Goal: Task Accomplishment & Management: Use online tool/utility

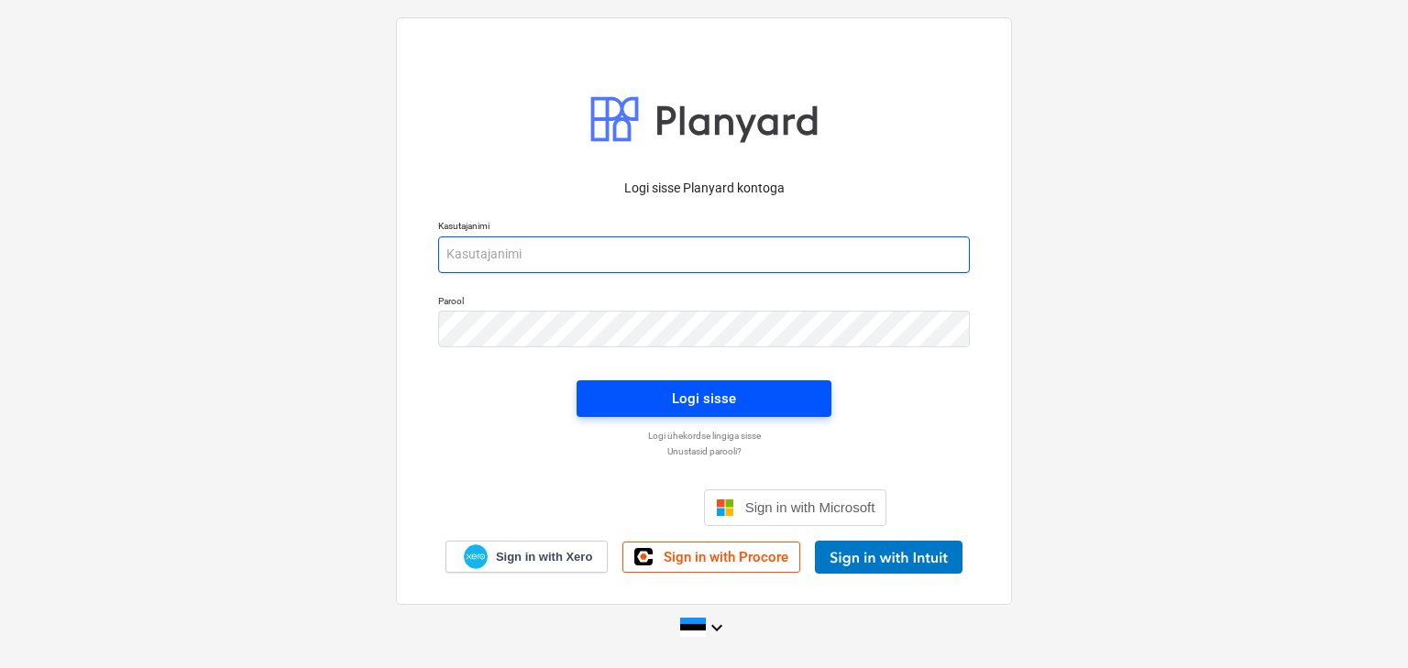
type input "[EMAIL_ADDRESS][DOMAIN_NAME]"
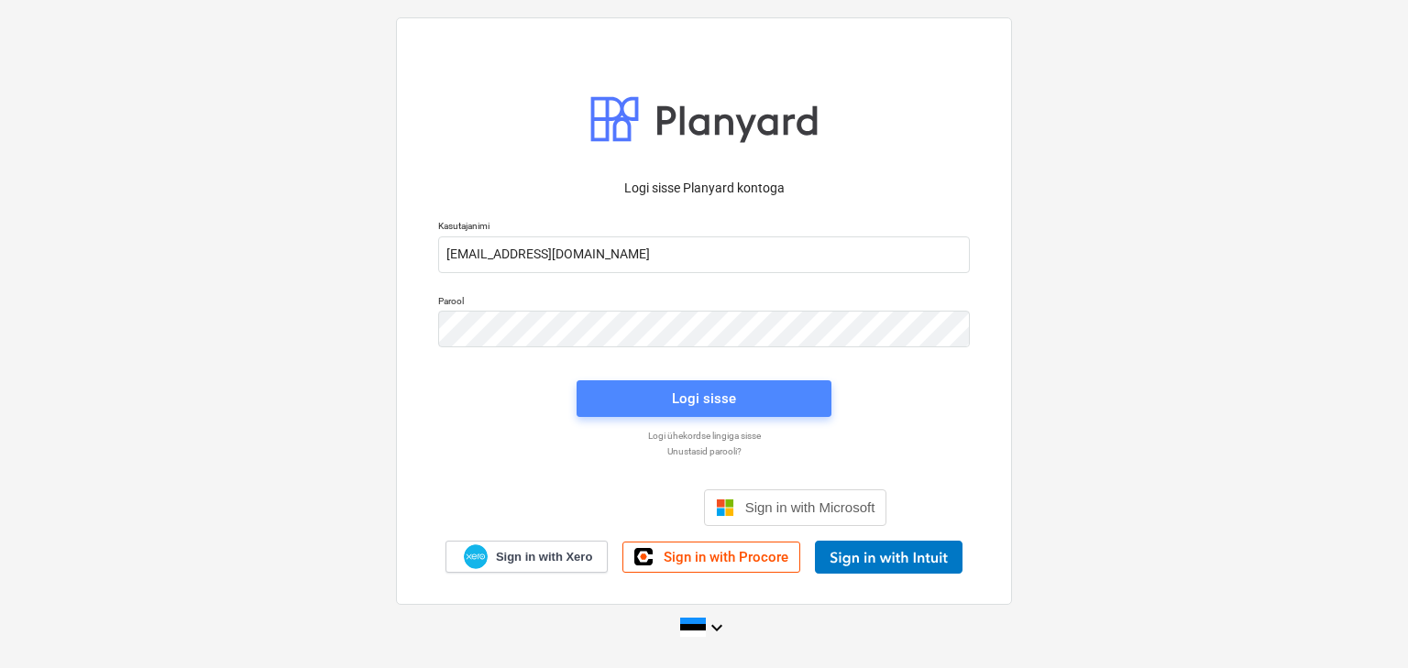
click at [727, 406] on div "Logi sisse" at bounding box center [704, 399] width 64 height 24
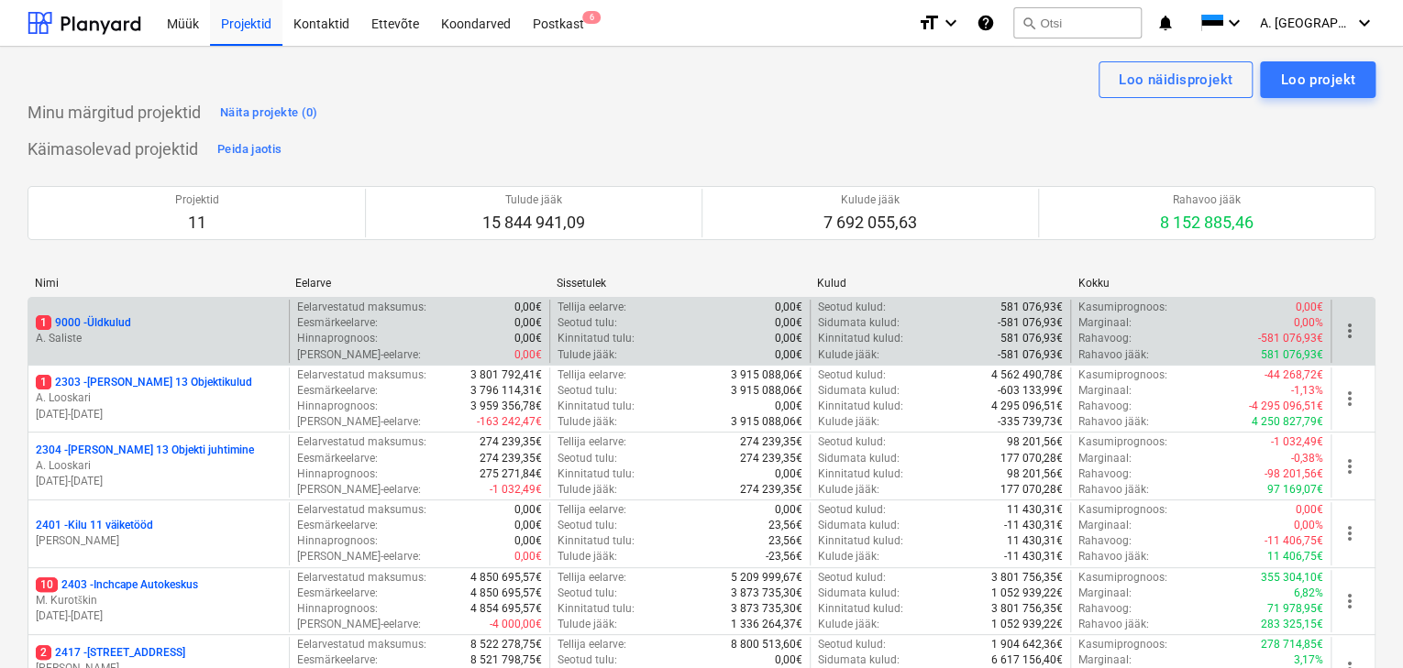
click at [47, 331] on p "A. Saliste" at bounding box center [159, 339] width 246 height 16
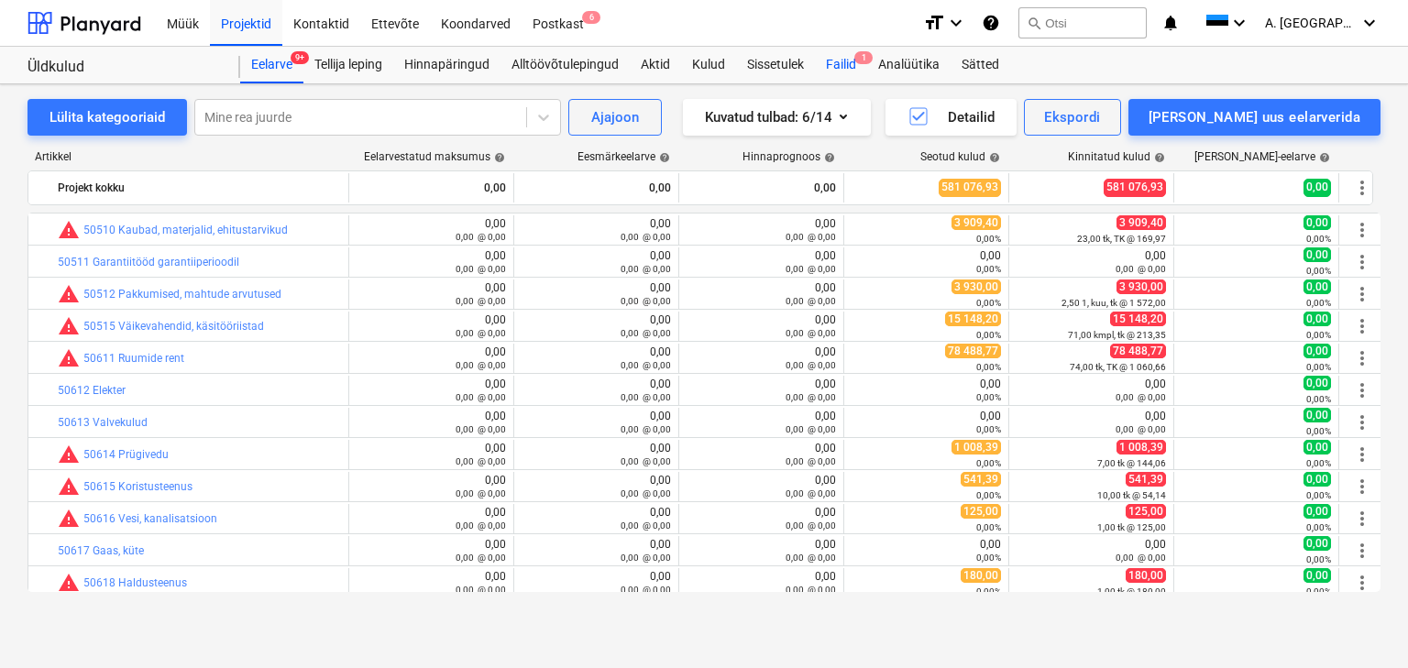
click at [840, 68] on div "Failid 1" at bounding box center [841, 65] width 52 height 37
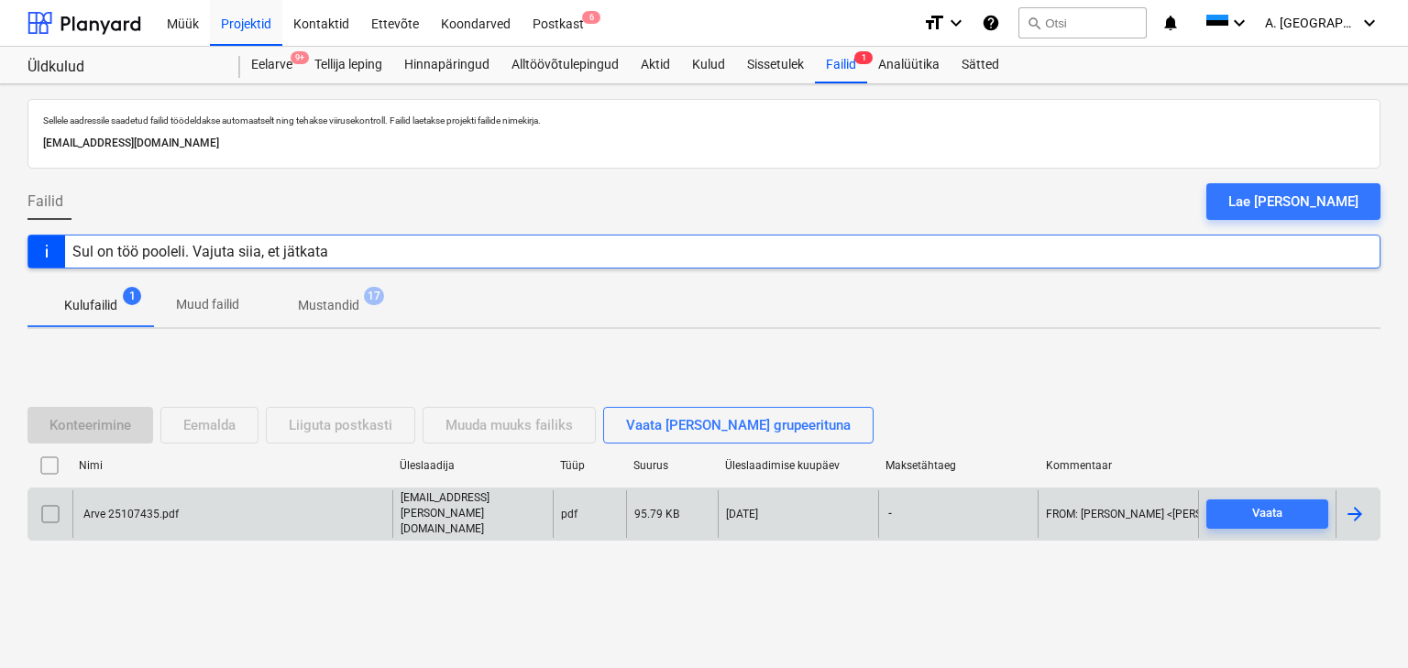
click at [121, 513] on div "Arve 25107435.pdf" at bounding box center [130, 514] width 98 height 13
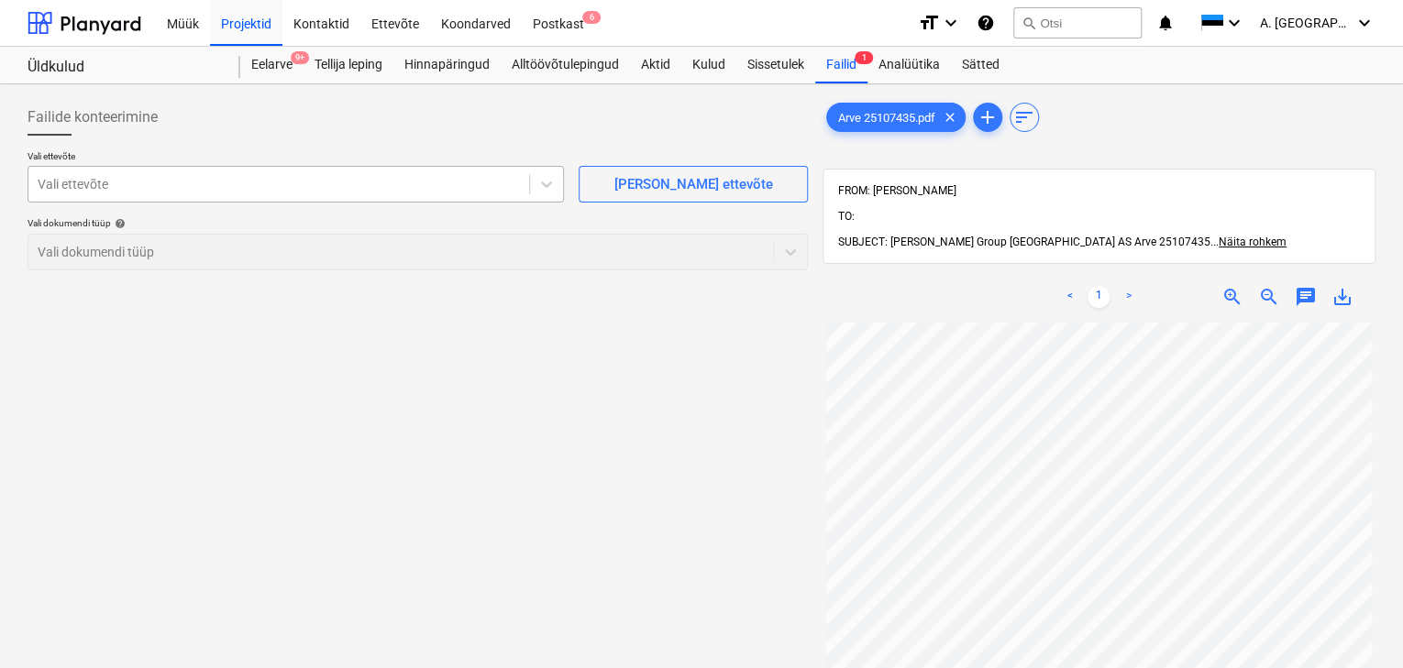
click at [120, 189] on div at bounding box center [279, 184] width 482 height 18
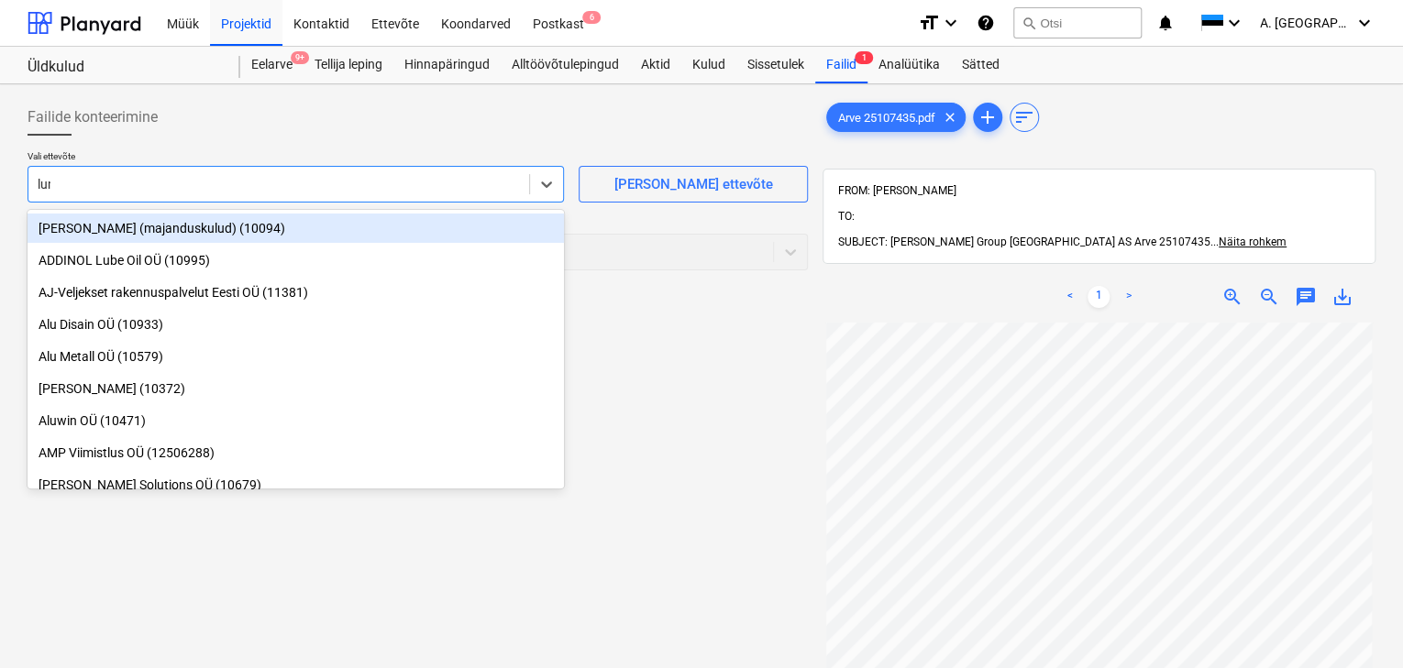
type input "[PERSON_NAME]"
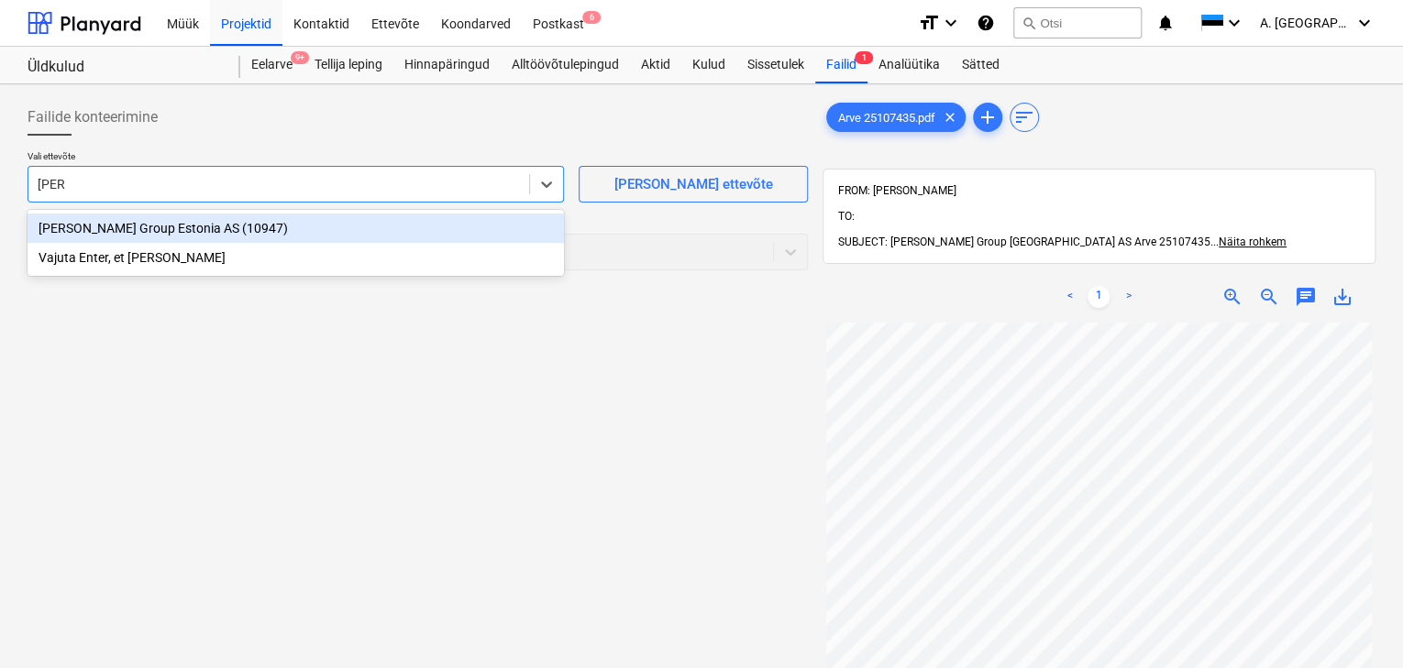
click at [138, 227] on div "[PERSON_NAME] Group Estonia AS (10947)" at bounding box center [296, 228] width 536 height 29
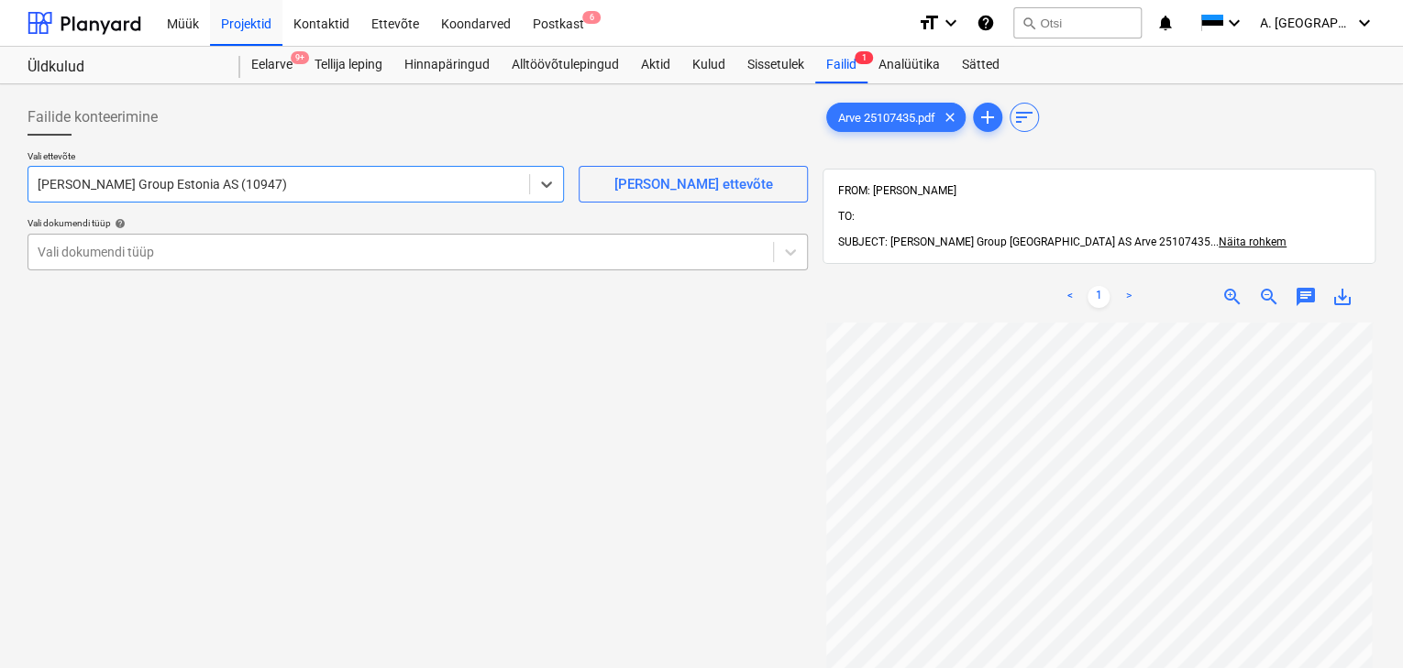
click at [134, 248] on div at bounding box center [401, 252] width 726 height 18
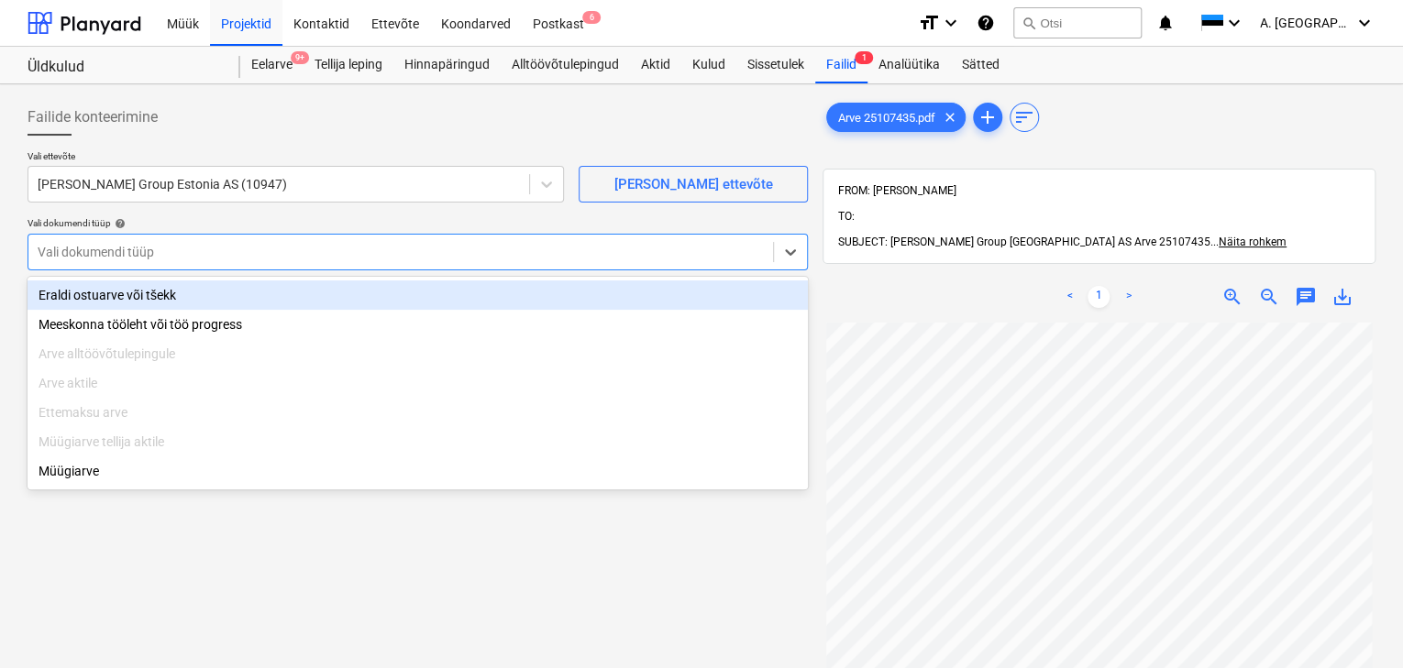
click at [94, 290] on div "Eraldi ostuarve või tšekk" at bounding box center [418, 295] width 780 height 29
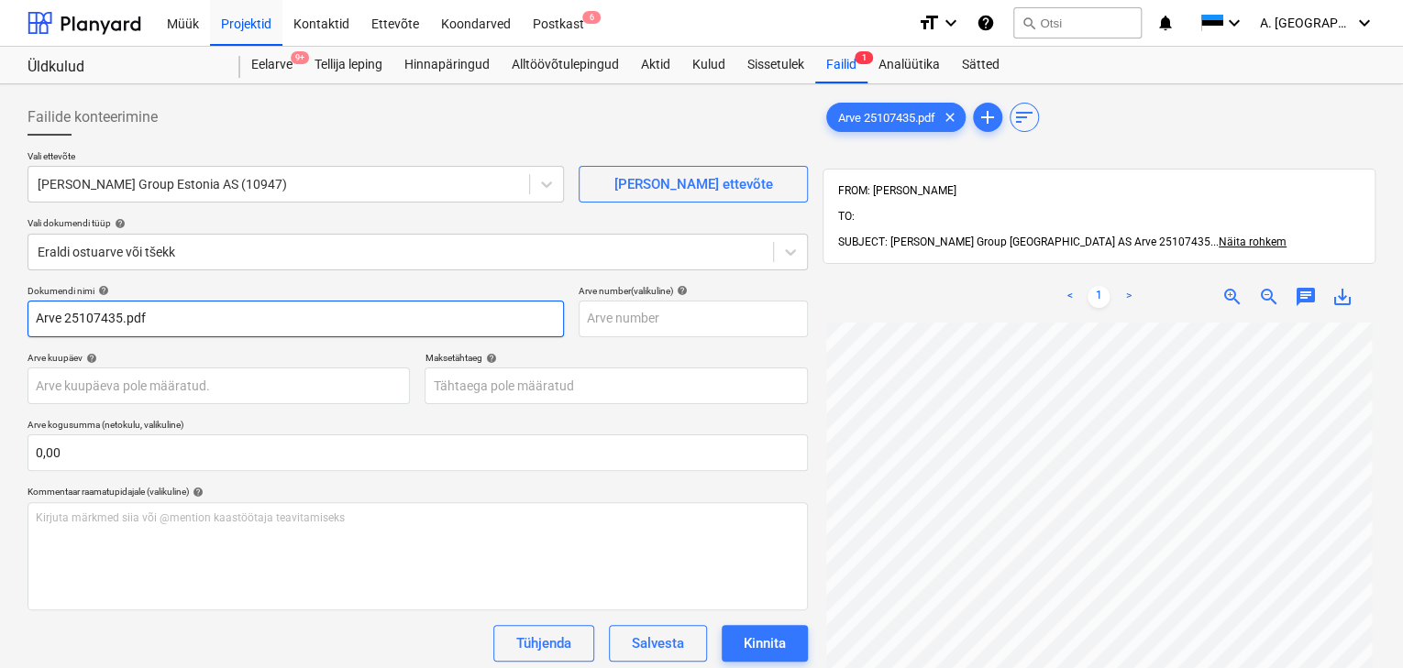
click at [285, 314] on input "Arve 25107435.pdf" at bounding box center [296, 319] width 536 height 37
type input "25107435"
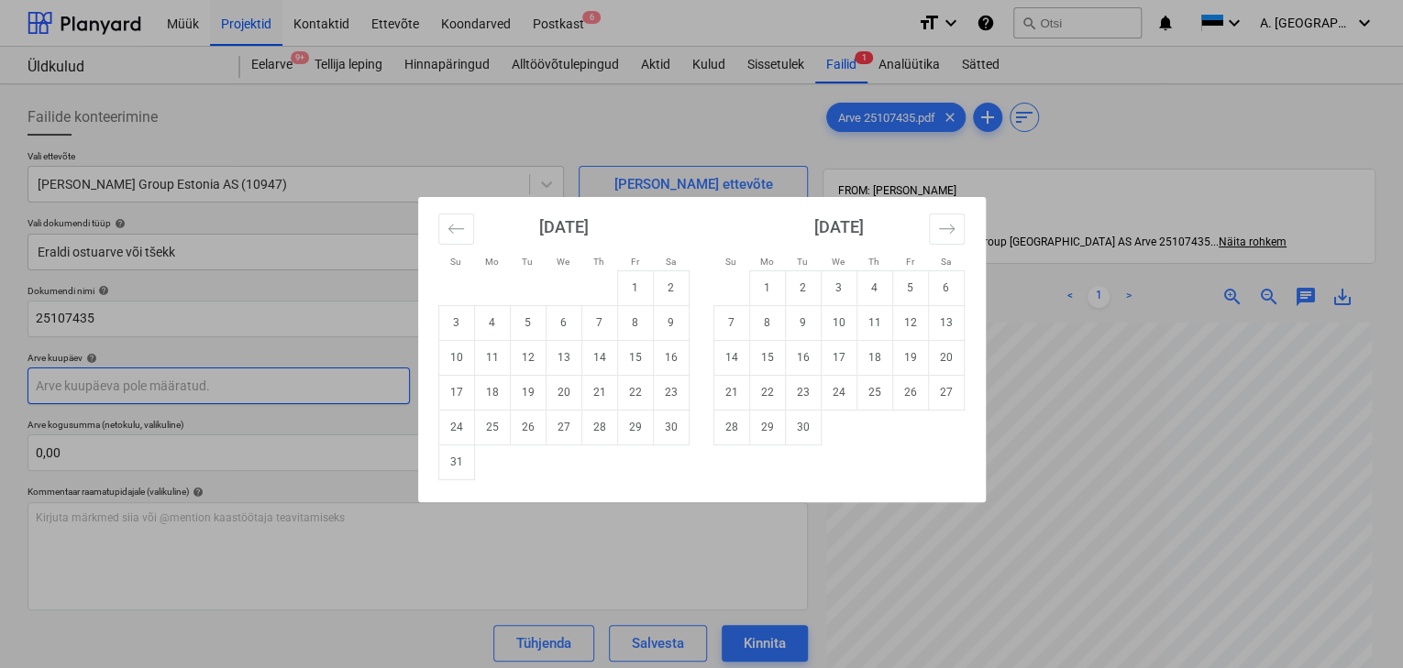
click at [284, 379] on body "Müük Projektid Kontaktid Ettevõte Koondarved Postkast 6 format_size keyboard_ar…" at bounding box center [701, 334] width 1403 height 668
click at [638, 363] on td "15" at bounding box center [635, 357] width 36 height 35
type input "[DATE]"
click at [540, 384] on body "Müük Projektid Kontaktid Ettevõte Koondarved Postkast 6 format_size keyboard_ar…" at bounding box center [701, 334] width 1403 height 668
click at [740, 356] on td "14" at bounding box center [731, 357] width 36 height 35
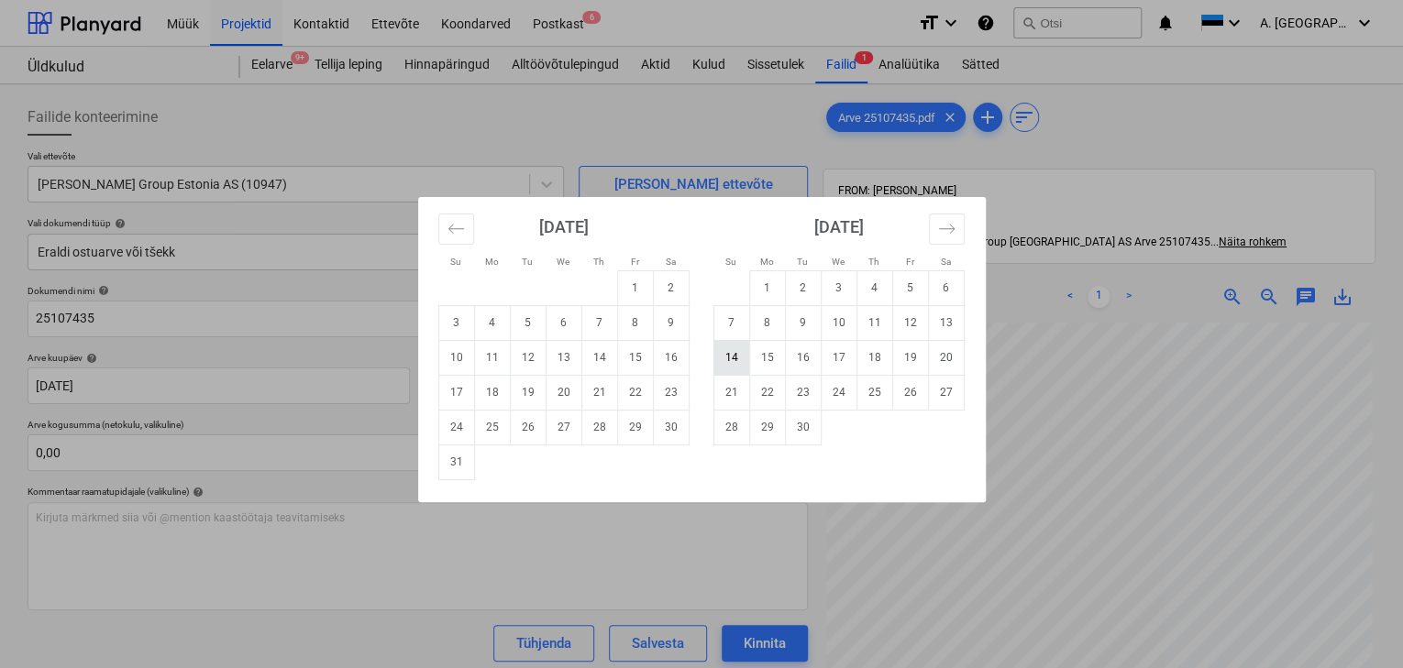
type input "[DATE]"
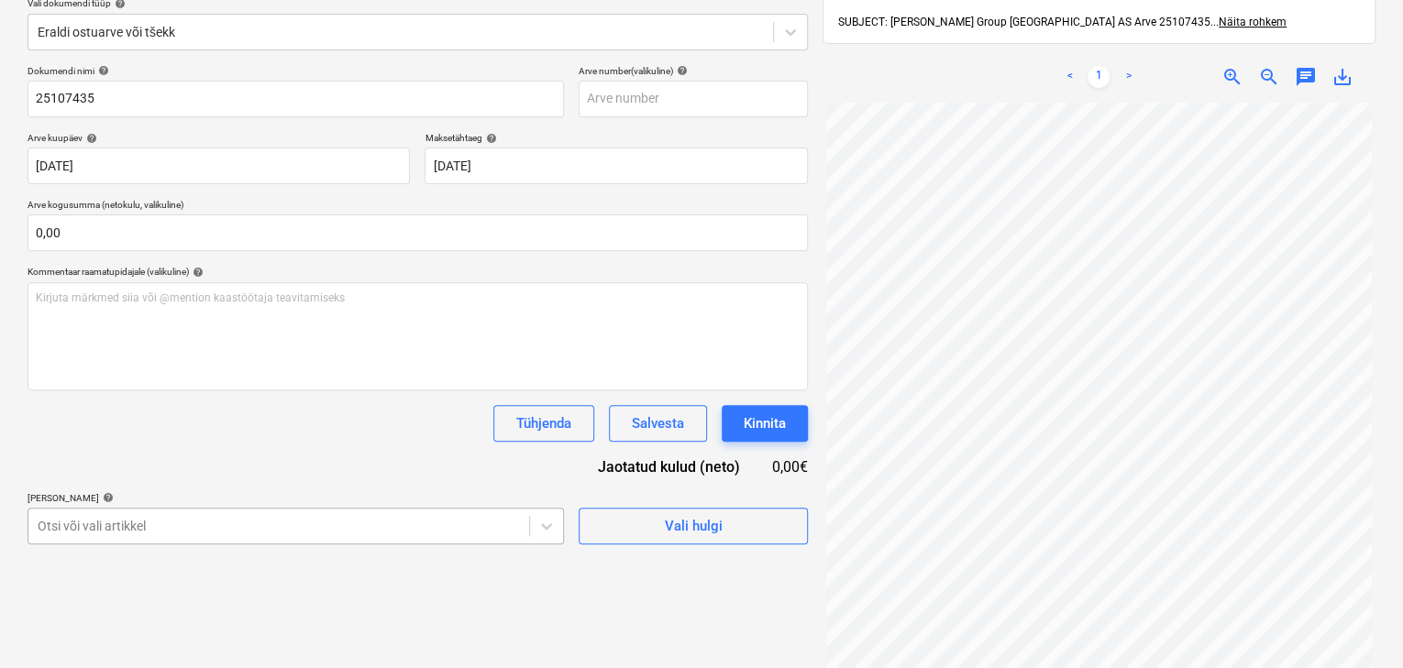
scroll to position [381, 0]
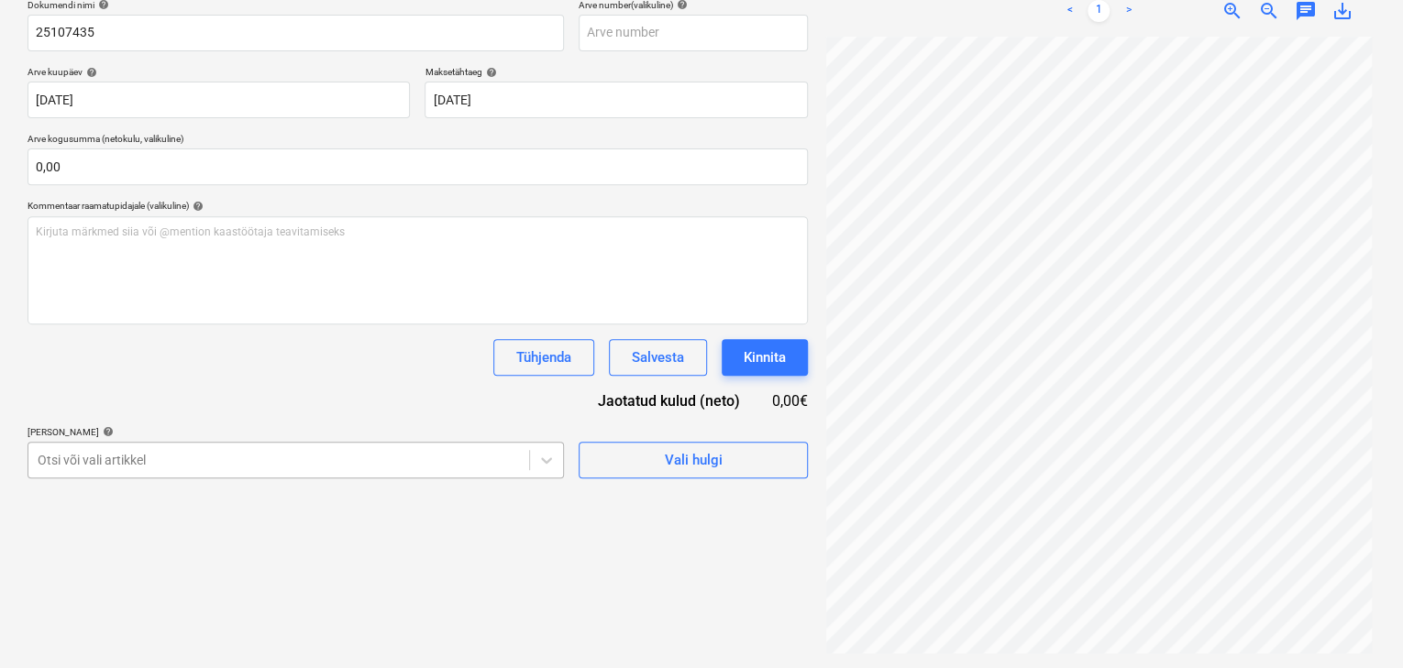
click at [386, 382] on body "Müük Projektid Kontaktid Ettevõte Koondarved Postkast 6 format_size keyboard_ar…" at bounding box center [701, 48] width 1403 height 668
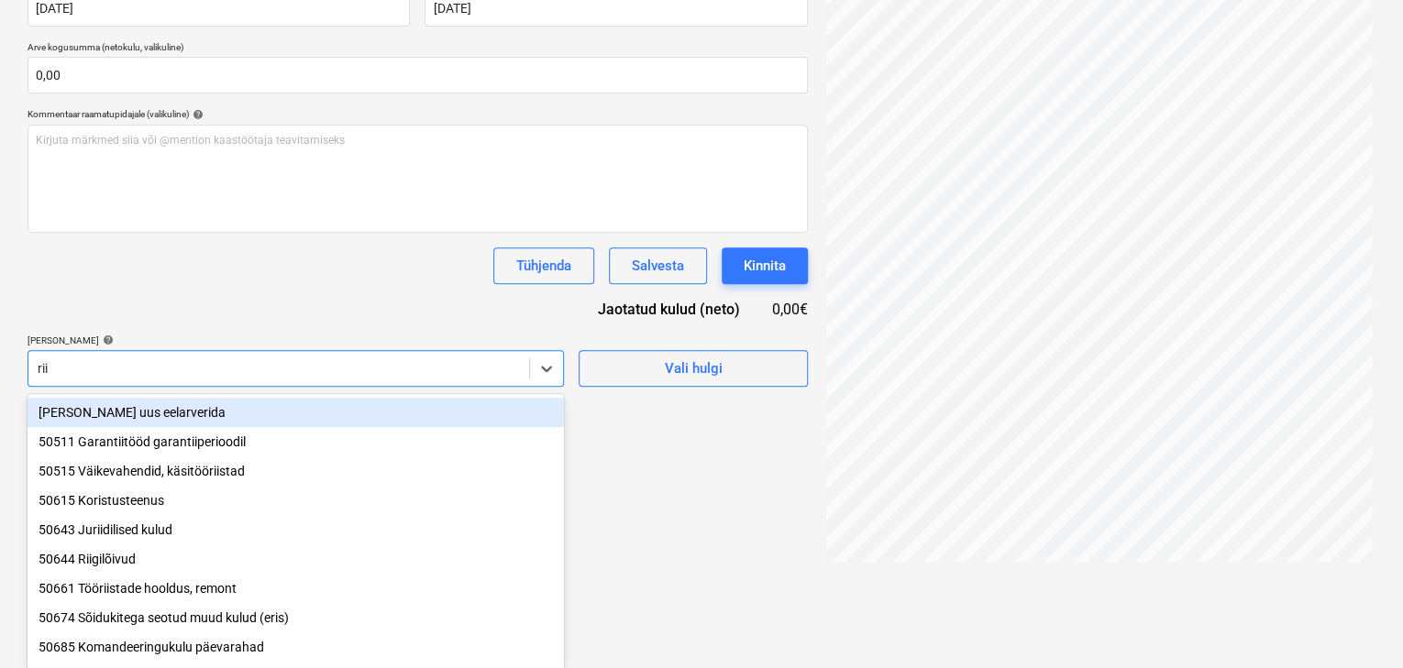
scroll to position [260, 0]
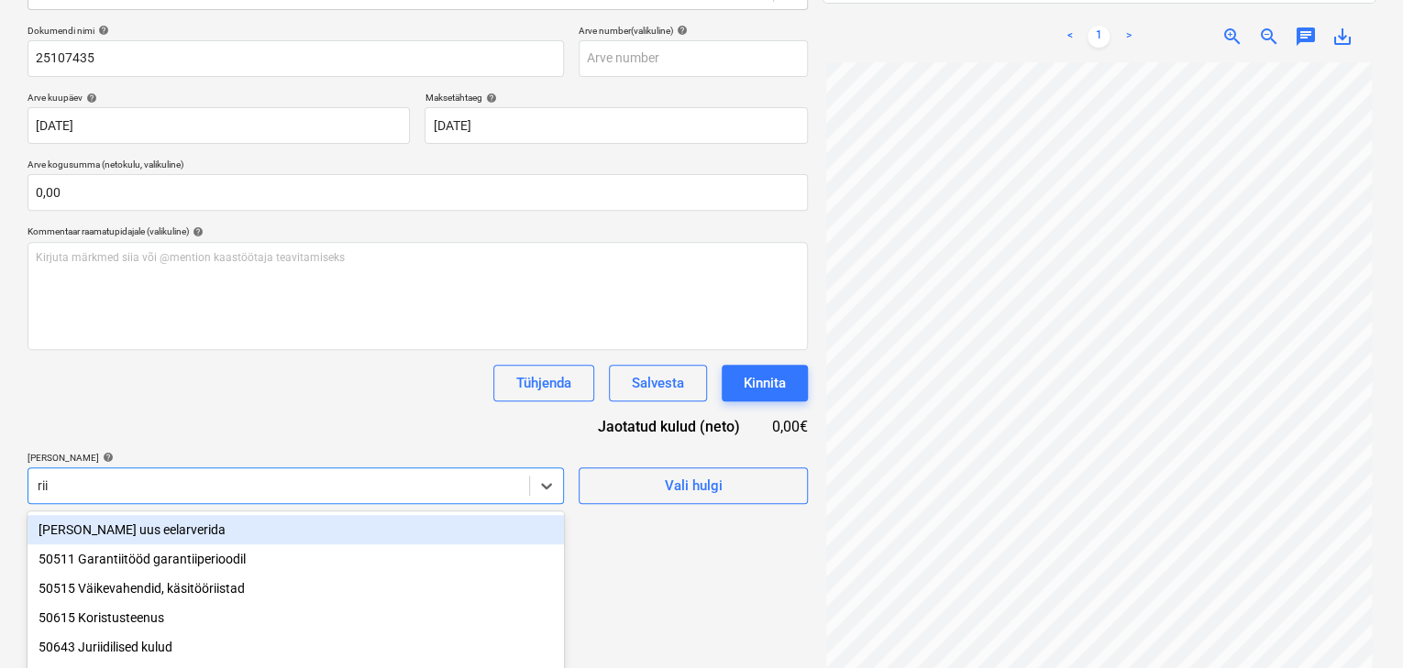
type input "riid"
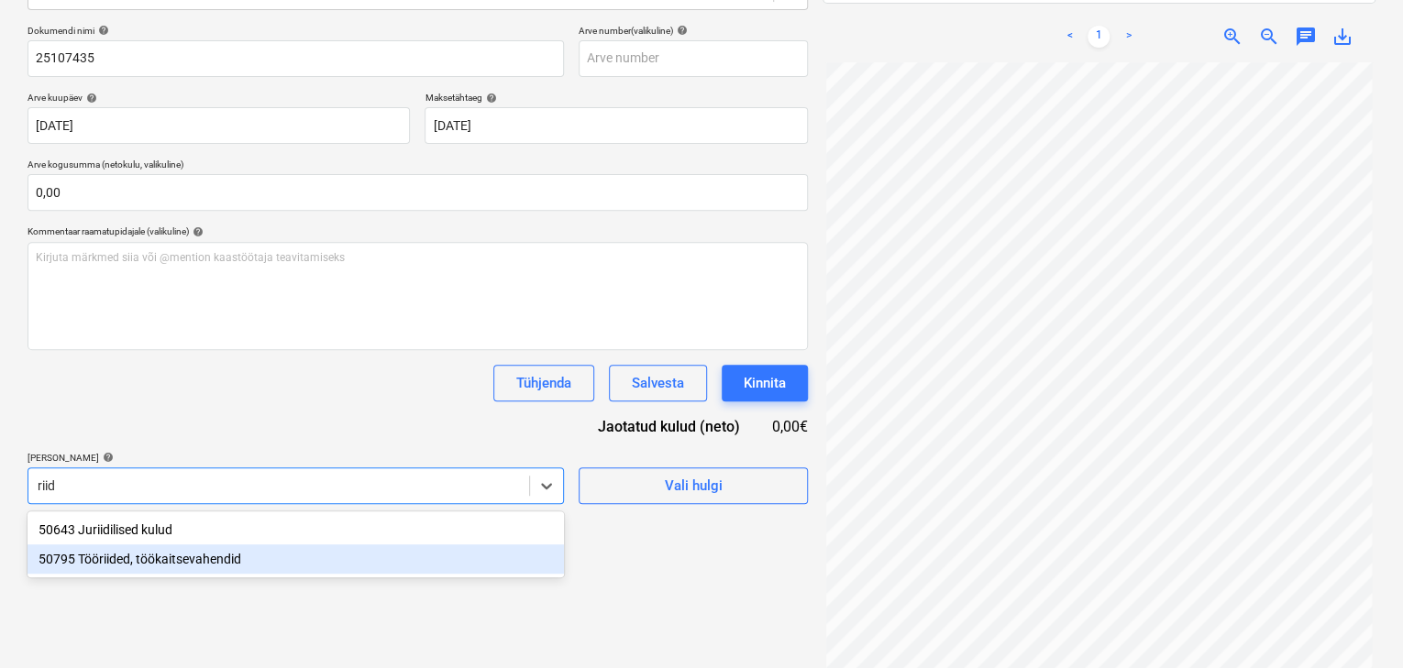
click at [211, 558] on div "50795 Tööriided, töökaitsevahendid" at bounding box center [296, 559] width 536 height 29
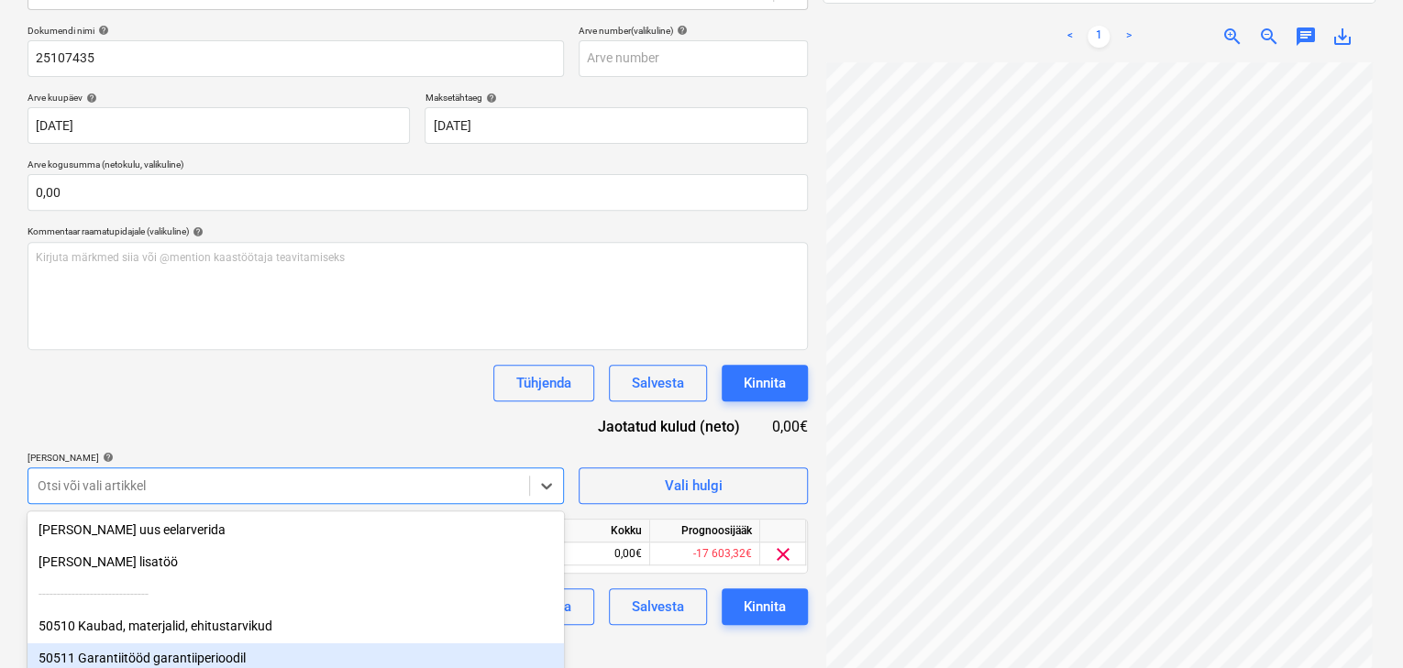
click at [613, 645] on div "Failide konteerimine Vali ettevõte [PERSON_NAME] Group Estonia AS (10947) [PERS…" at bounding box center [417, 258] width 795 height 855
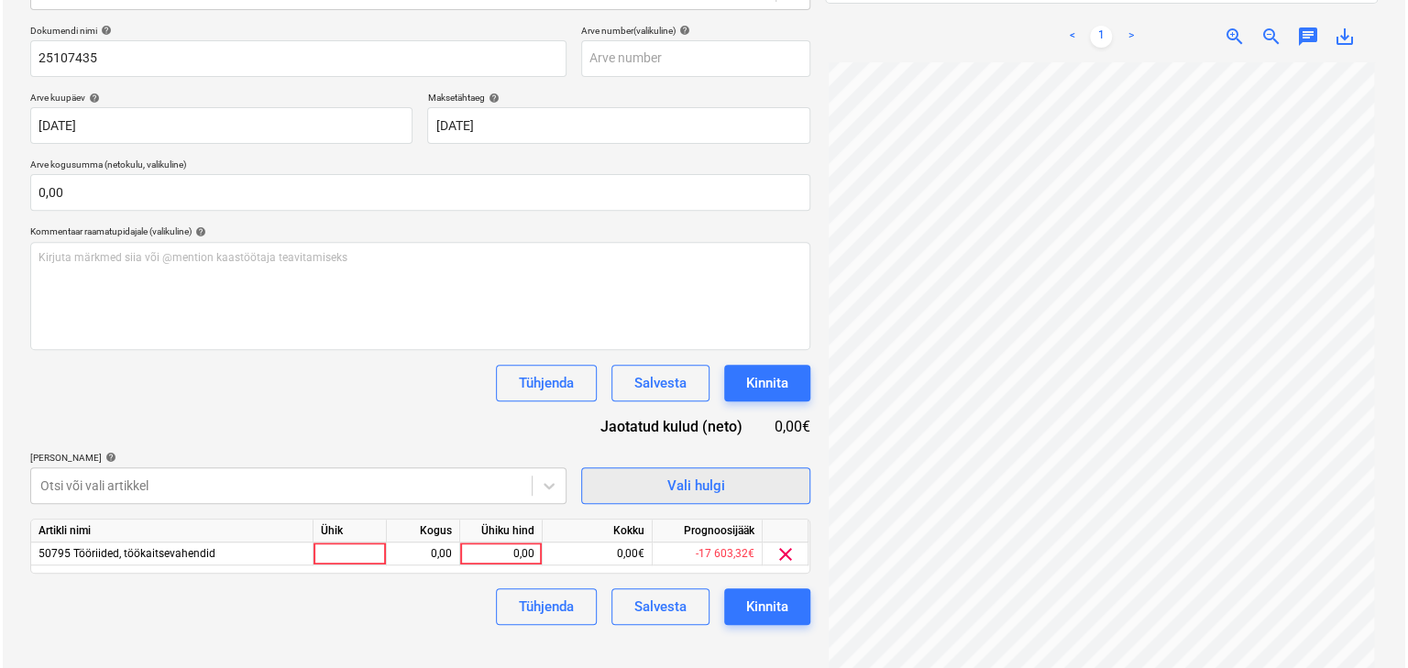
scroll to position [168, 0]
click at [450, 551] on div "0,00" at bounding box center [420, 554] width 73 height 23
click at [495, 546] on div "0,00" at bounding box center [498, 554] width 67 height 23
type input "177,62"
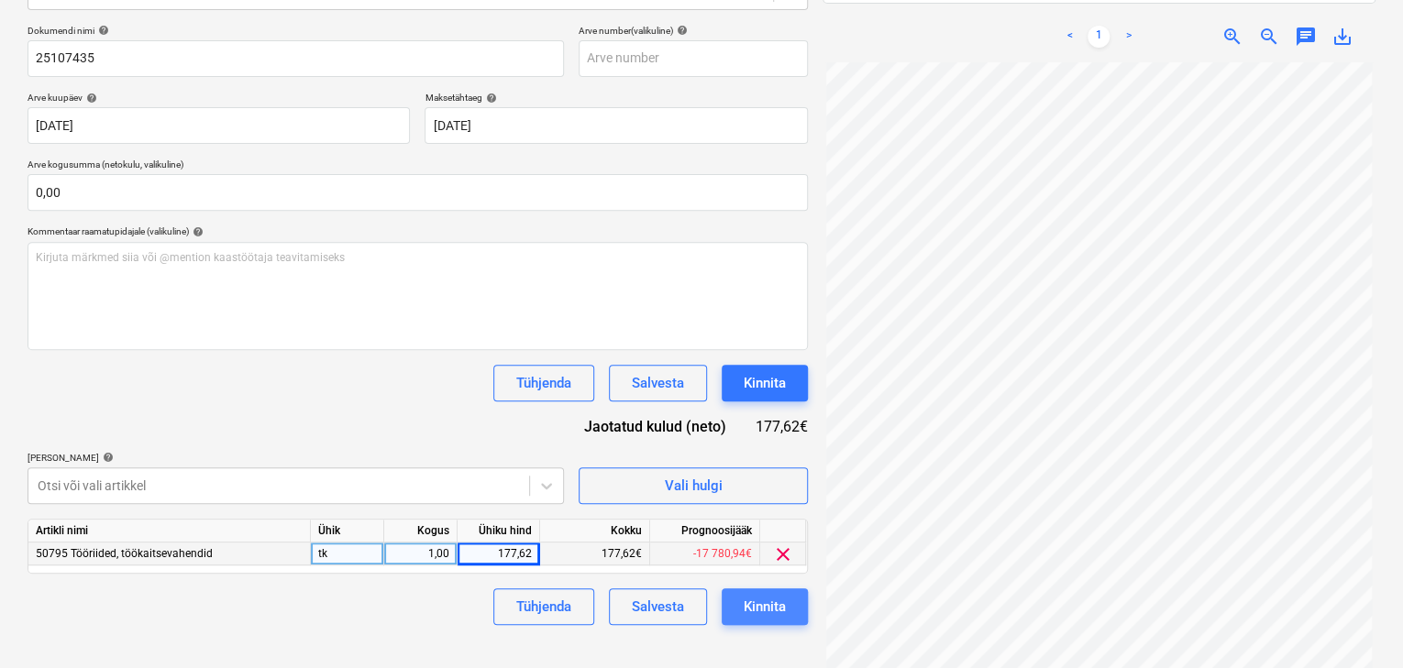
click at [749, 607] on div "Kinnita" at bounding box center [764, 607] width 42 height 24
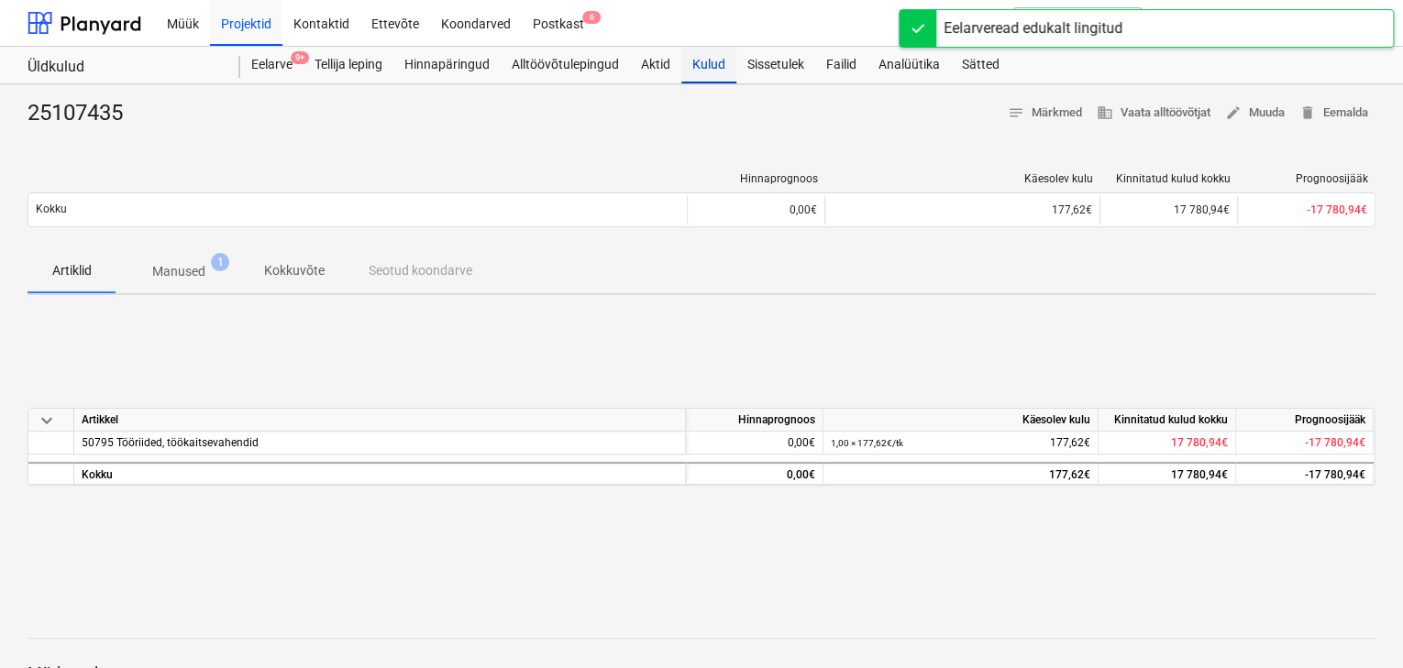
click at [704, 70] on div "Kulud" at bounding box center [708, 65] width 55 height 37
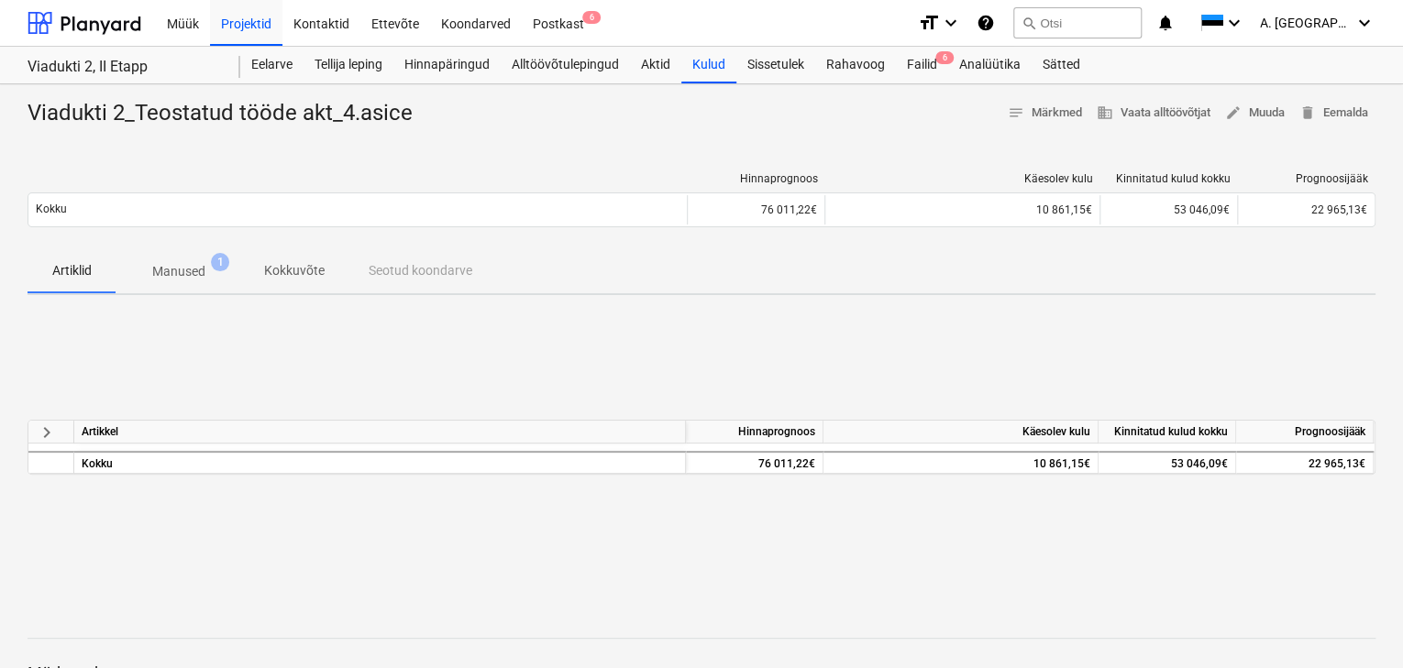
click at [184, 274] on p "Manused" at bounding box center [178, 271] width 53 height 19
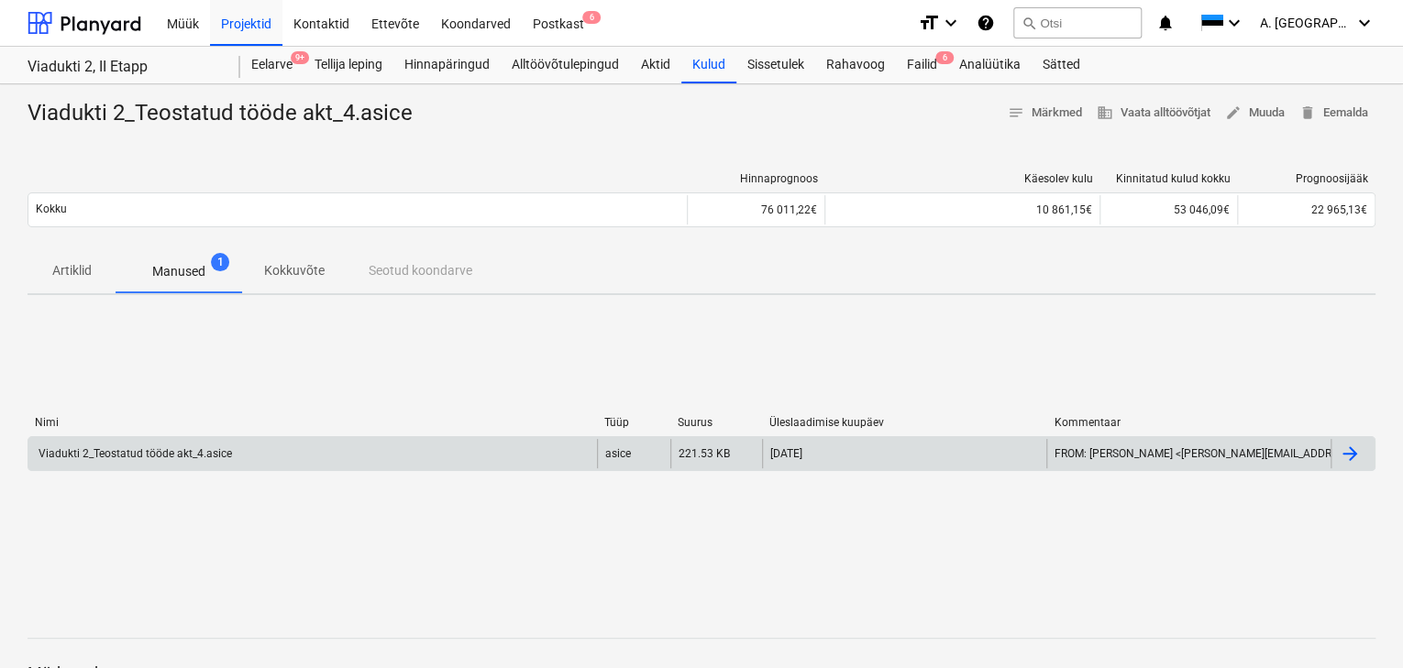
click at [143, 456] on div "Viadukti 2_Teostatud tööde akt_4.asice" at bounding box center [134, 453] width 196 height 13
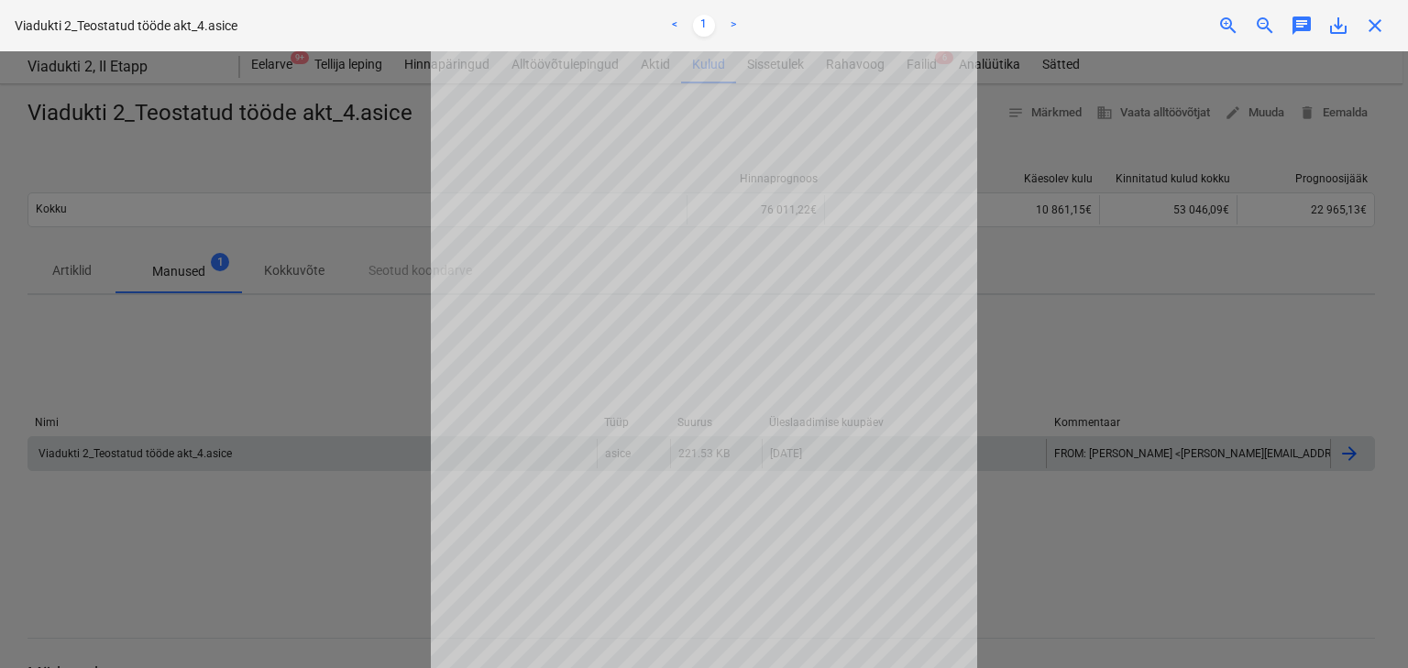
click at [1335, 28] on span "save_alt" at bounding box center [1338, 26] width 22 height 22
click at [803, 39] on div "< 1 >" at bounding box center [703, 25] width 459 height 51
